Goal: Information Seeking & Learning: Learn about a topic

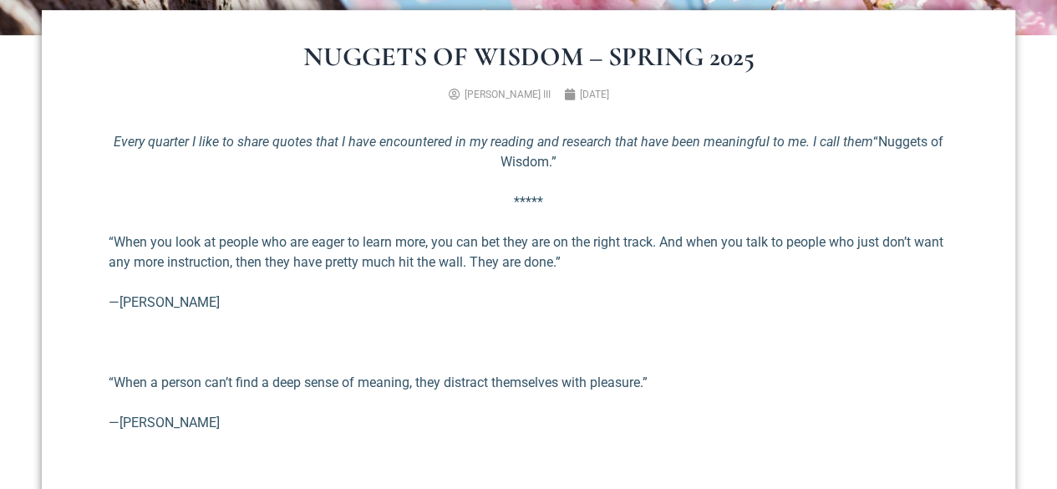
scroll to position [573, 0]
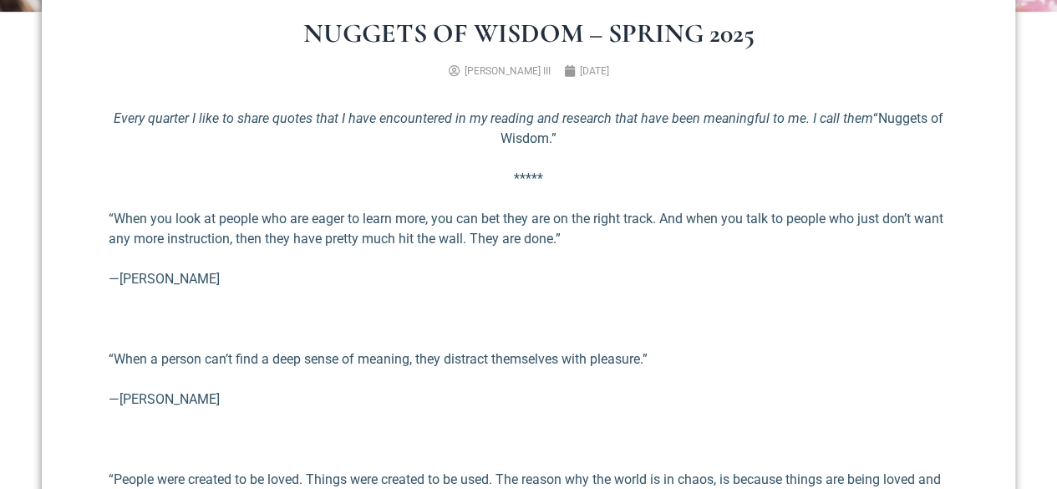
click at [436, 400] on p "—[PERSON_NAME]" at bounding box center [529, 400] width 840 height 20
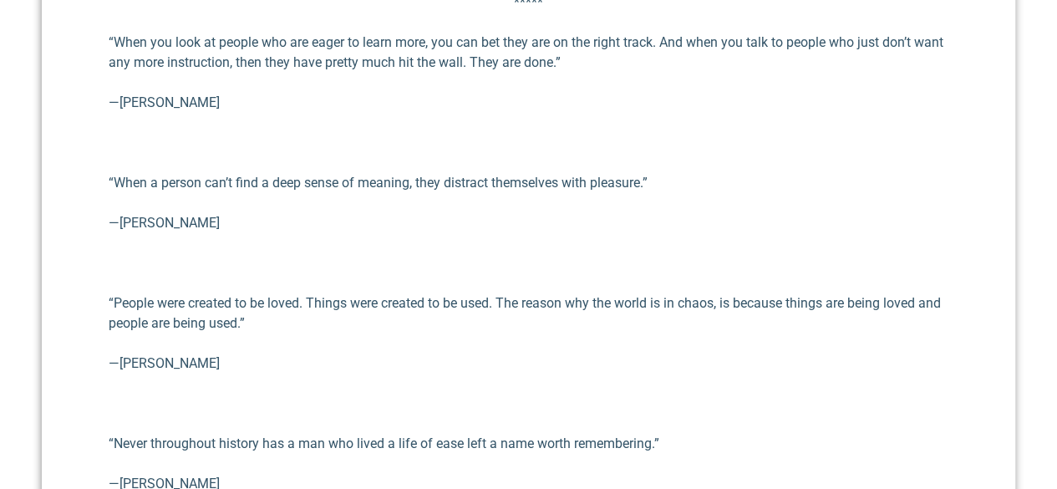
scroll to position [751, 0]
click at [129, 364] on p "—[PERSON_NAME]" at bounding box center [529, 363] width 840 height 20
drag, startPoint x: 120, startPoint y: 364, endPoint x: 221, endPoint y: 355, distance: 100.7
click at [221, 355] on p "—[PERSON_NAME]" at bounding box center [529, 363] width 840 height 20
copy p "[PERSON_NAME]"
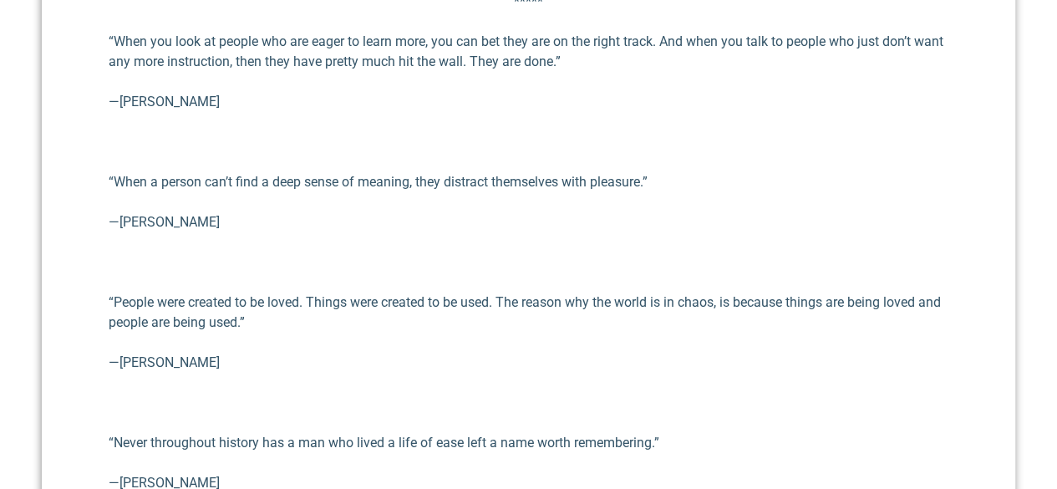
click at [277, 318] on p "“People were created to be loved. Things were created to be used. The reason wh…" at bounding box center [529, 313] width 840 height 40
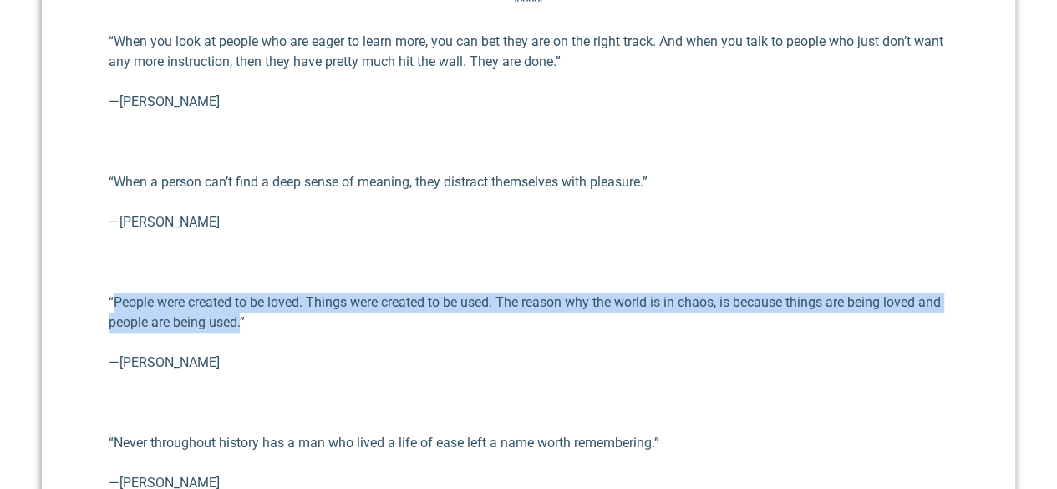
drag, startPoint x: 267, startPoint y: 323, endPoint x: 114, endPoint y: 298, distance: 155.7
click at [114, 298] on p "“People were created to be loved. Things were created to be used. The reason wh…" at bounding box center [529, 313] width 840 height 40
copy p "People were created to be loved. Things were created to be used. The reason why…"
